Goal: Transaction & Acquisition: Purchase product/service

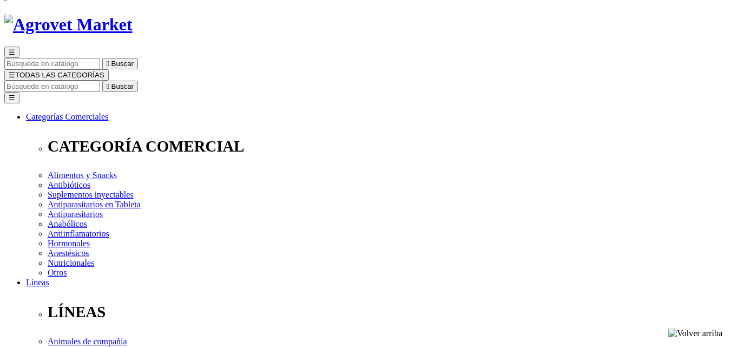
select select "0"
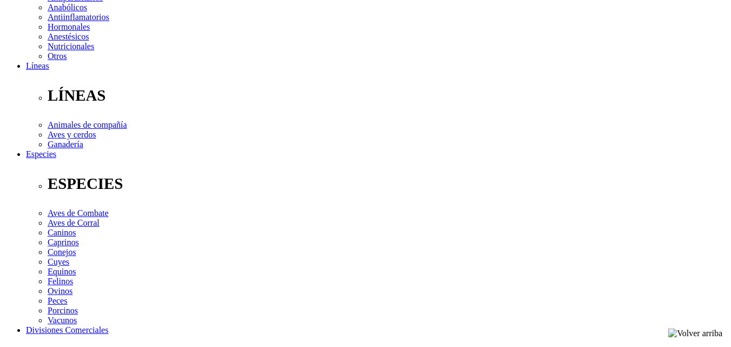
scroll to position [325, 0]
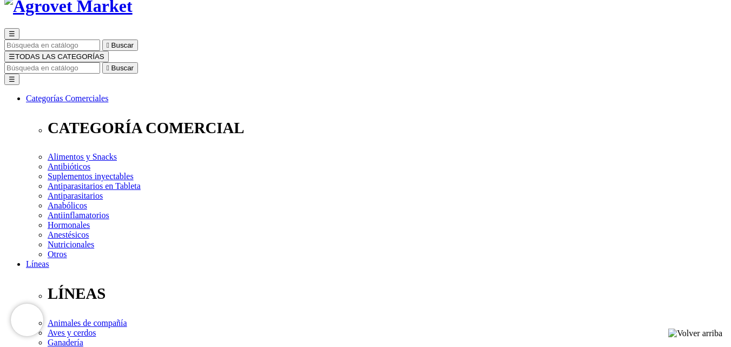
scroll to position [54, 0]
